Goal: Obtain resource: Obtain resource

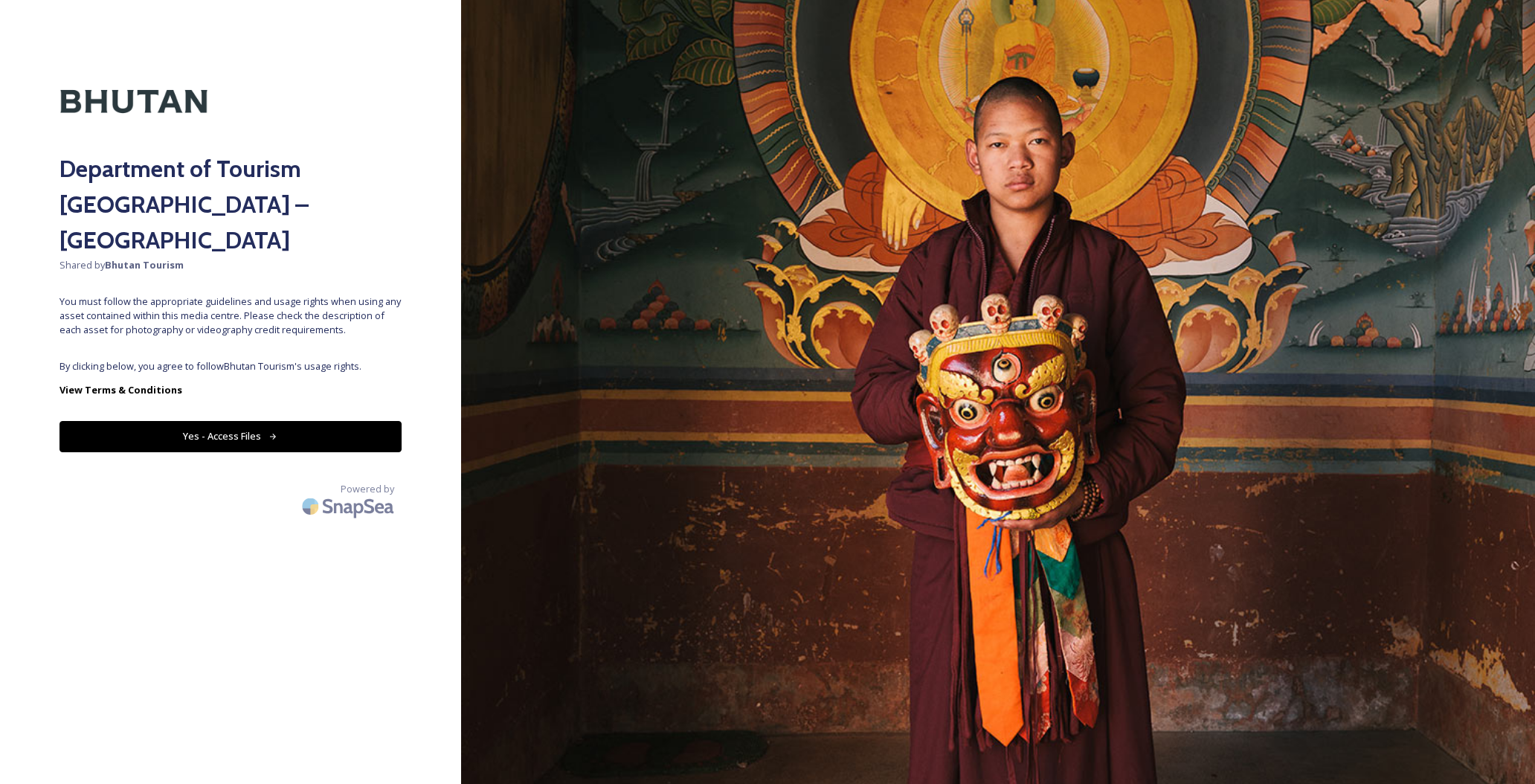
click at [243, 421] on button "Yes - Access Files" at bounding box center [230, 436] width 342 height 30
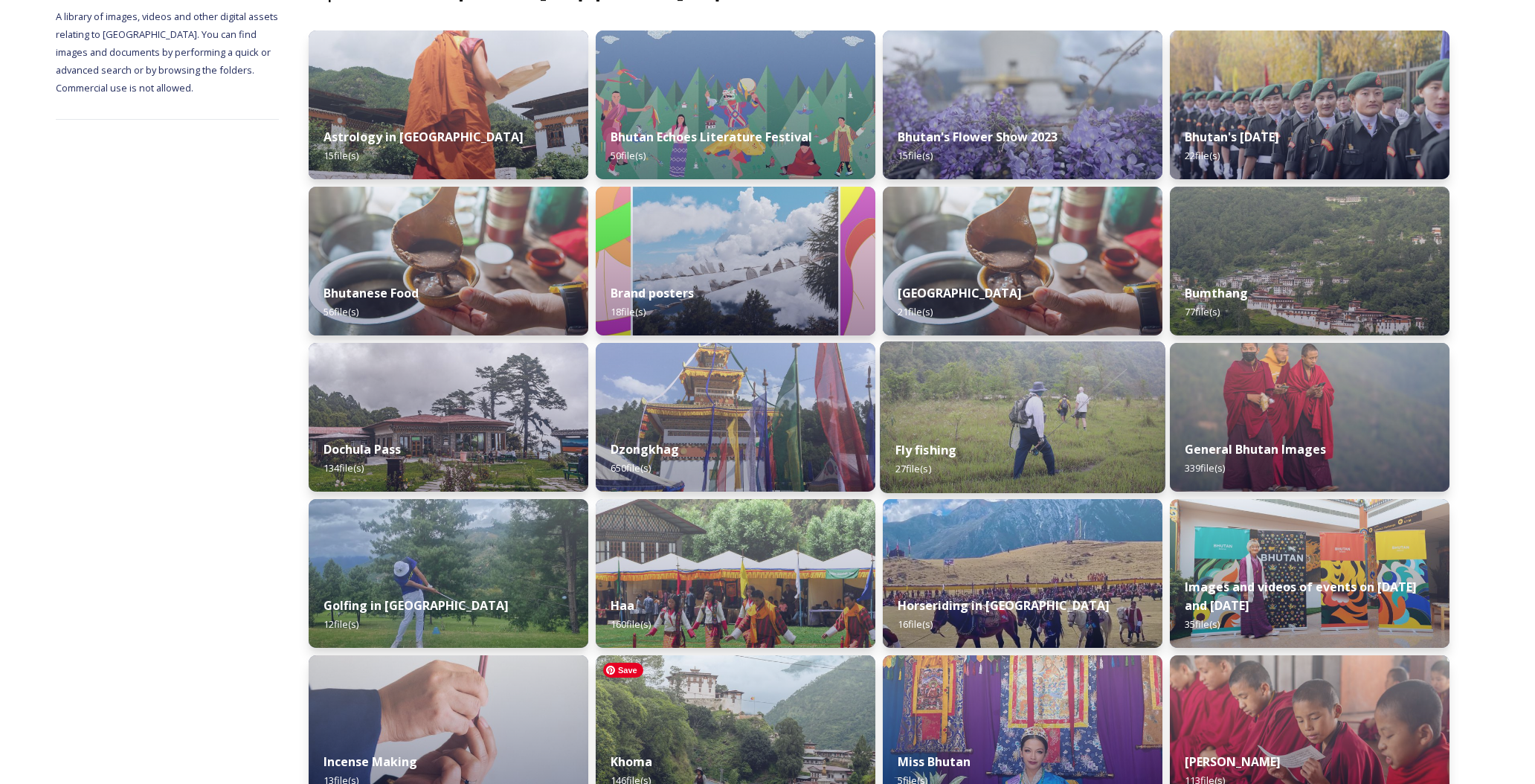
scroll to position [207, 0]
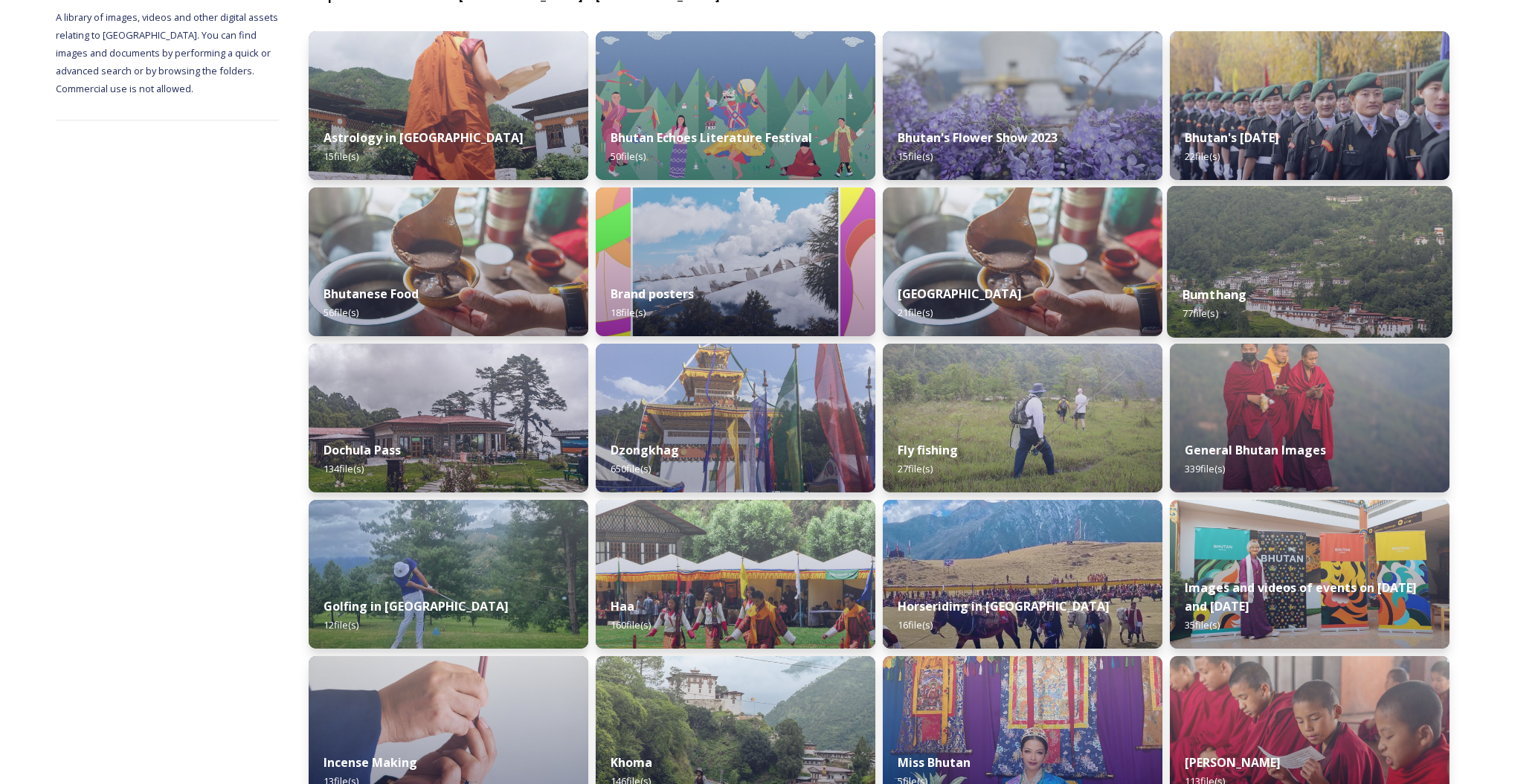
click at [1236, 273] on div "Bumthang 77 file(s)" at bounding box center [1310, 303] width 285 height 68
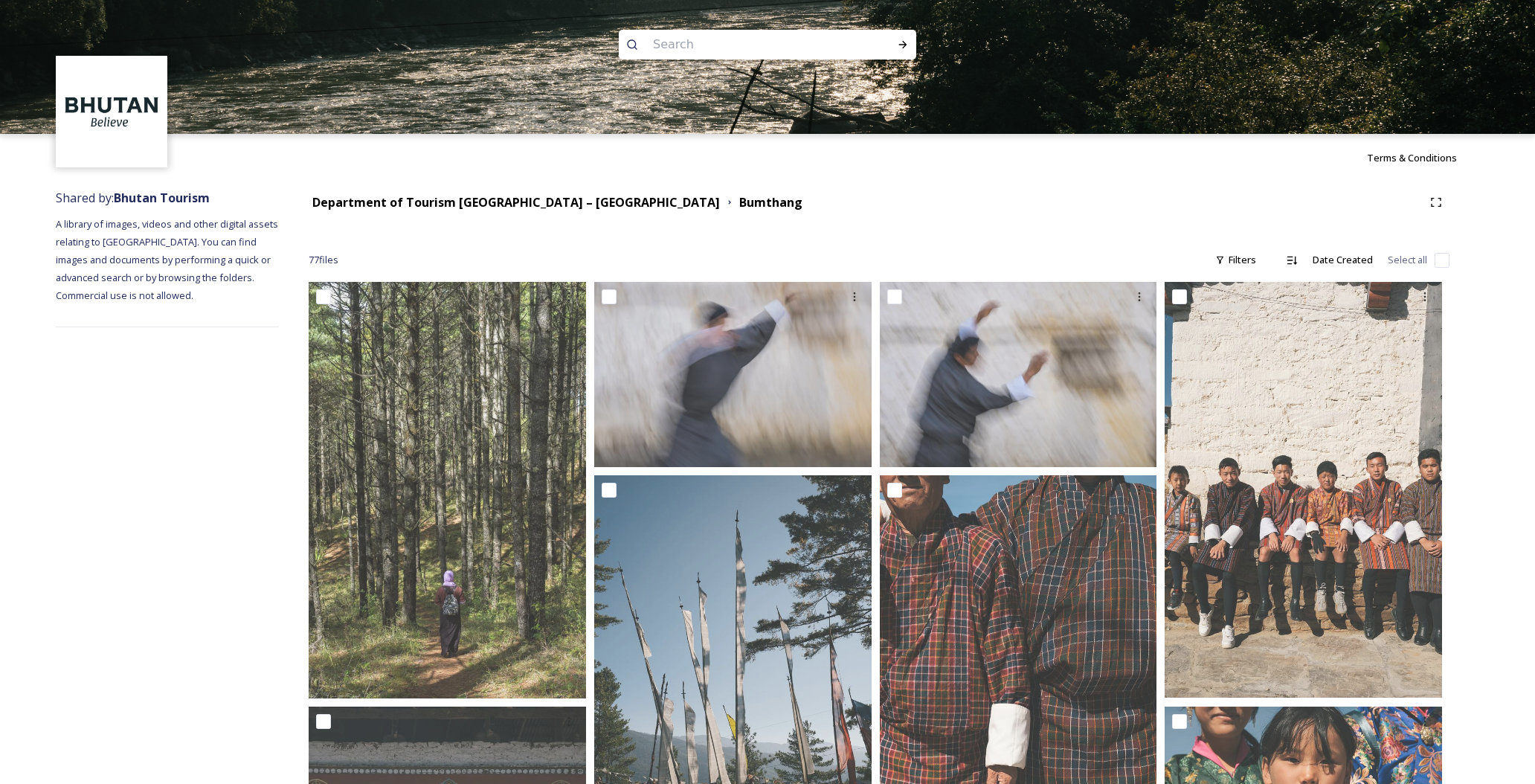
click at [697, 42] on input at bounding box center [747, 45] width 204 height 33
type input "r"
type input "ura"
type input "u"
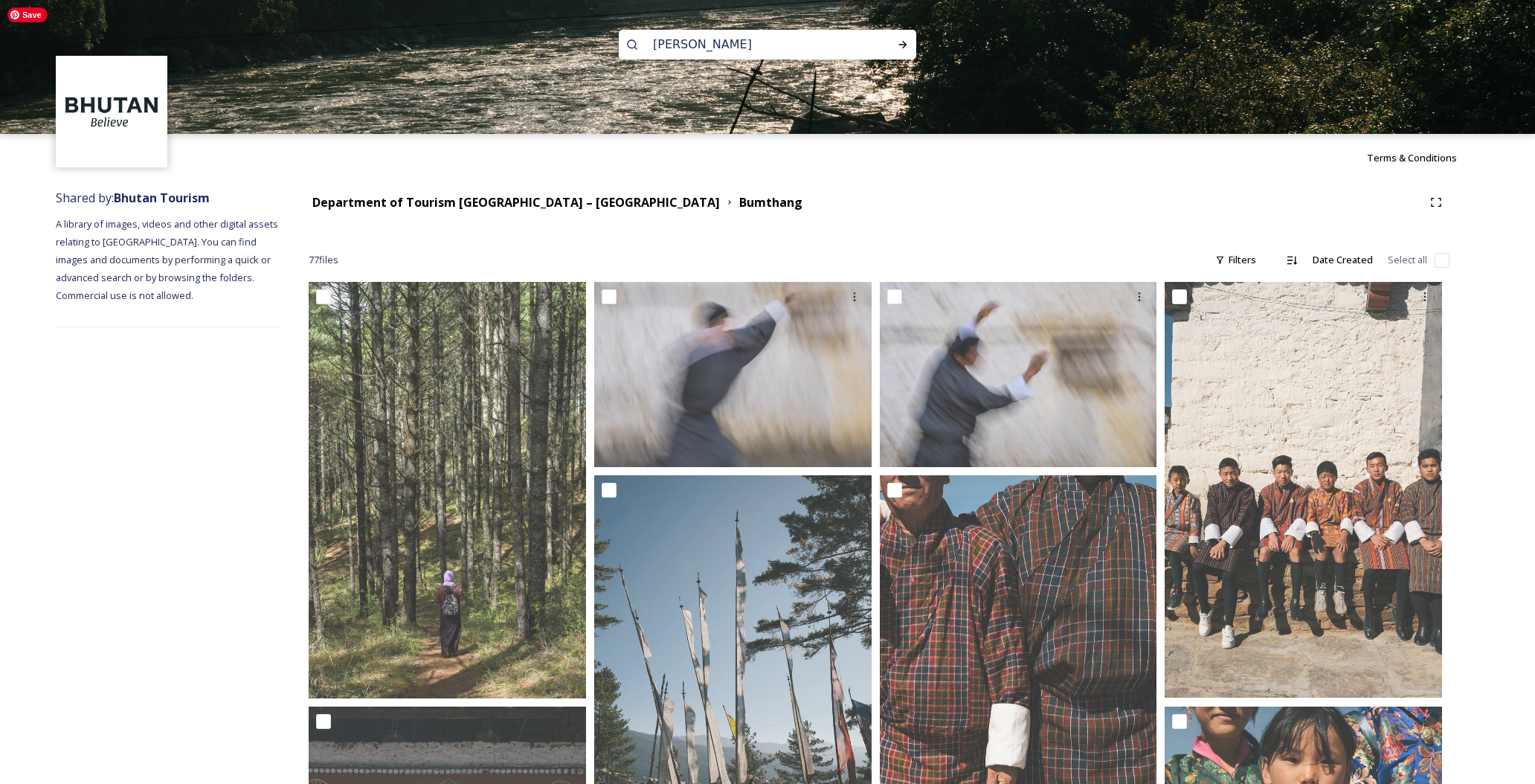
type input "[PERSON_NAME]"
click at [906, 48] on icon at bounding box center [902, 44] width 12 height 12
click at [549, 201] on strong "Department of Tourism [GEOGRAPHIC_DATA] – [GEOGRAPHIC_DATA]" at bounding box center [517, 202] width 408 height 16
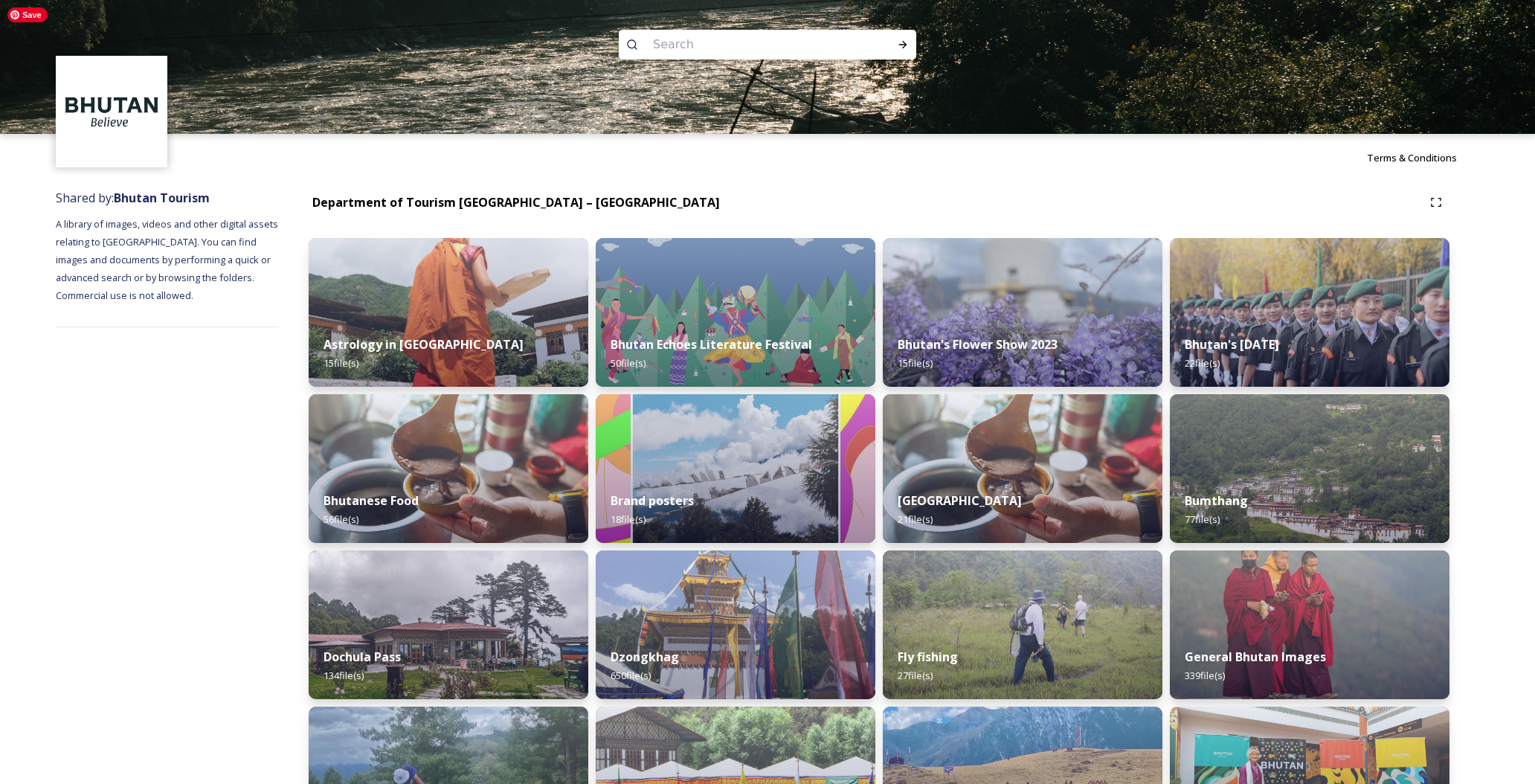
click at [712, 46] on input at bounding box center [747, 45] width 204 height 33
type input "[PERSON_NAME] Monastery"
click at [908, 48] on icon at bounding box center [902, 44] width 12 height 12
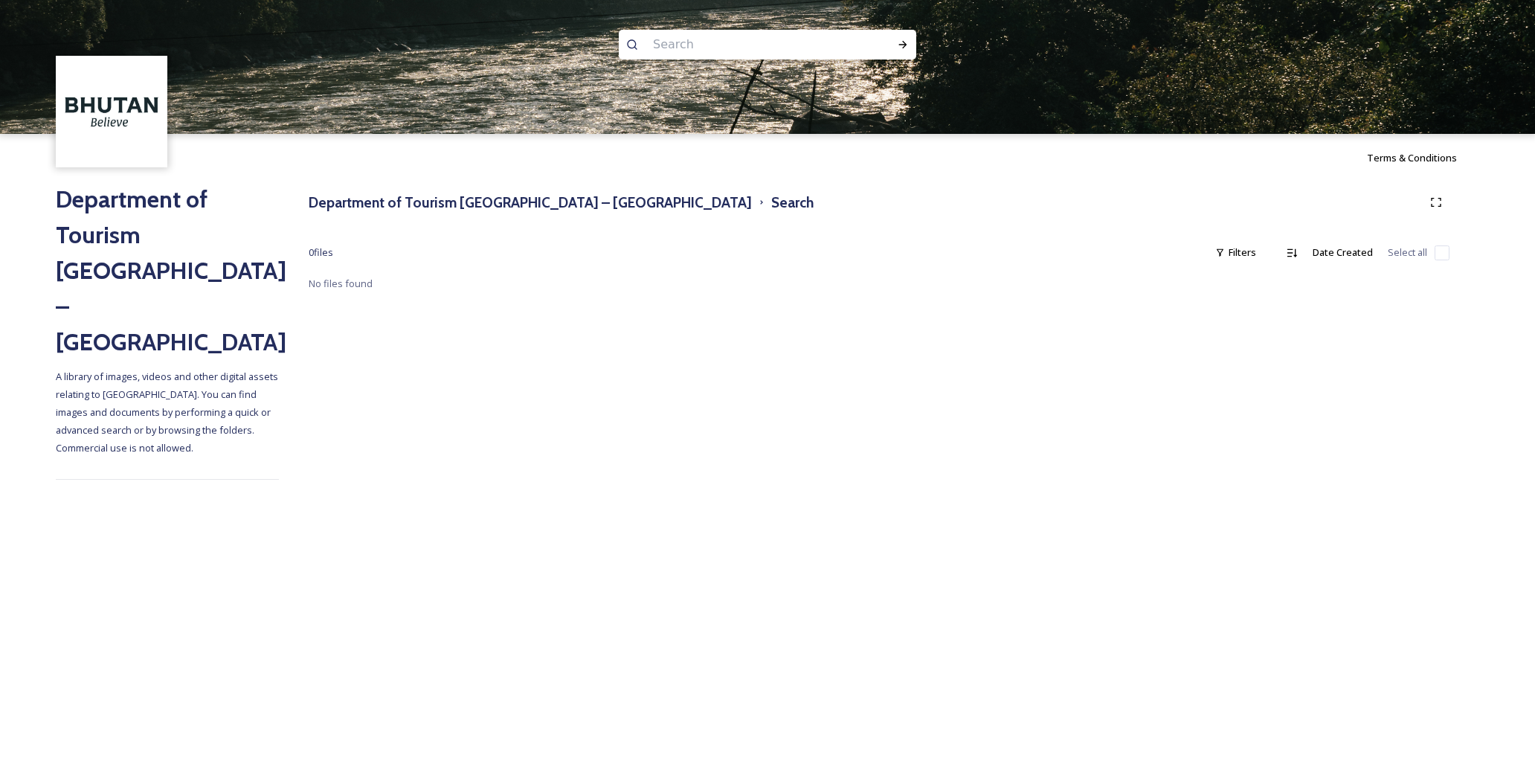
click at [697, 54] on input at bounding box center [747, 45] width 204 height 33
type input "monastery"
